Goal: Find contact information: Find contact information

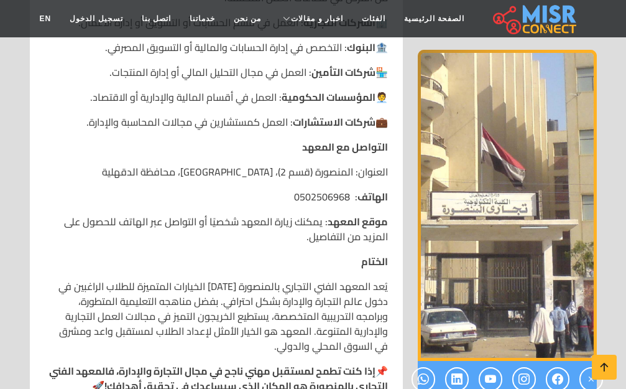
scroll to position [2113, 0]
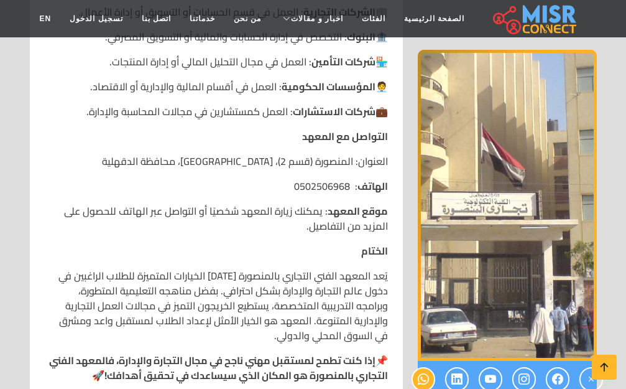
click at [425, 370] on icon at bounding box center [423, 379] width 11 height 21
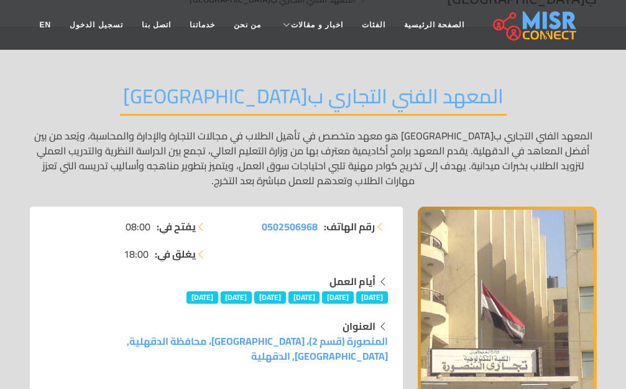
scroll to position [62, 0]
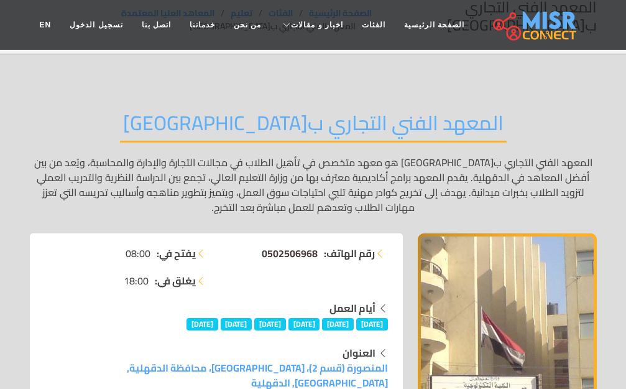
click at [301, 252] on span "0502506968" at bounding box center [290, 253] width 56 height 19
click at [297, 254] on span "0502506968" at bounding box center [290, 253] width 56 height 19
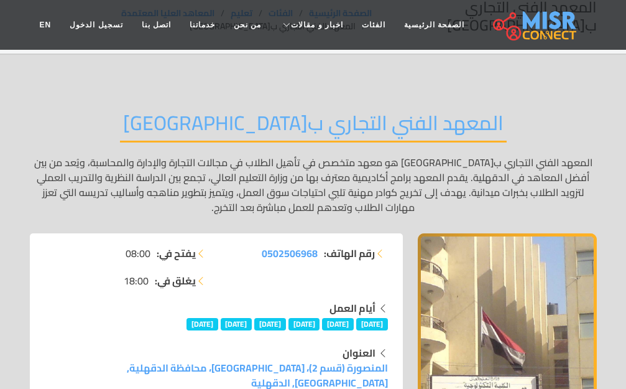
click at [259, 255] on li "رقم الهاتف: 0502506968" at bounding box center [306, 253] width 164 height 15
drag, startPoint x: 259, startPoint y: 255, endPoint x: 307, endPoint y: 256, distance: 47.9
drag, startPoint x: 307, startPoint y: 256, endPoint x: 315, endPoint y: 290, distance: 34.4
click at [315, 293] on div "رقم الهاتف: 0502506968" at bounding box center [305, 273] width 179 height 55
drag, startPoint x: 237, startPoint y: 252, endPoint x: 310, endPoint y: 252, distance: 72.7
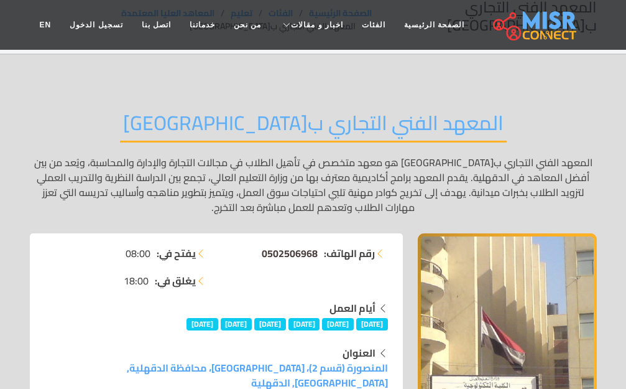
click at [323, 252] on li "رقم الهاتف: 0502506968" at bounding box center [306, 253] width 164 height 15
copy li "رقم الهاتف: 0502506968"
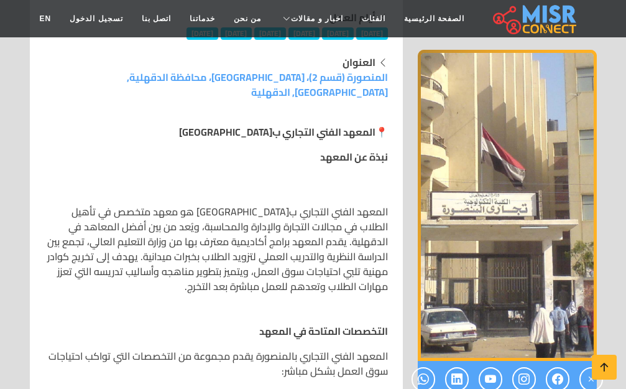
scroll to position [559, 0]
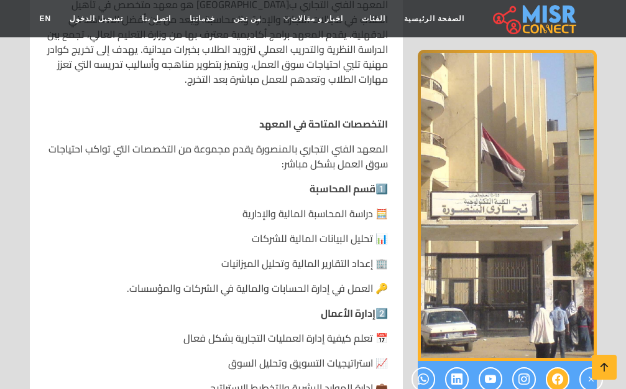
click at [565, 372] on link at bounding box center [558, 379] width 24 height 24
click at [596, 384] on icon at bounding box center [591, 379] width 11 height 21
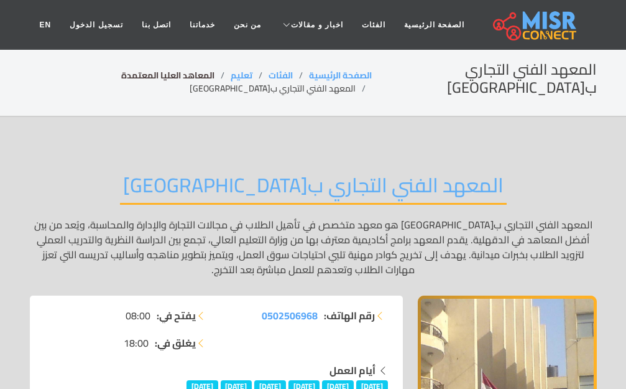
click at [170, 75] on link "المعاهد العليا المعتمدة" at bounding box center [167, 75] width 93 height 16
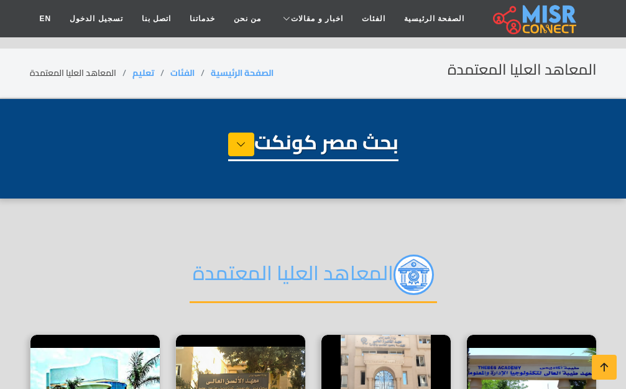
select select "*********"
select select "**********"
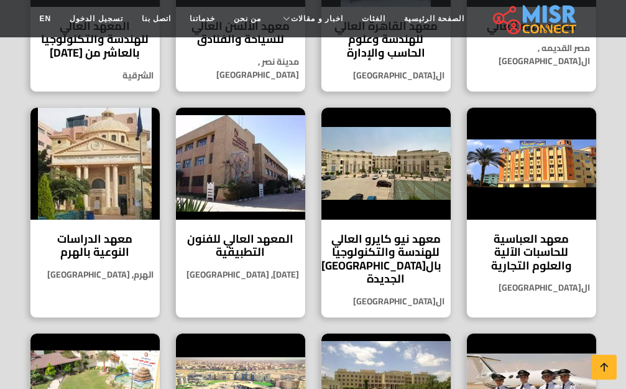
scroll to position [373, 0]
